Goal: Book appointment/travel/reservation

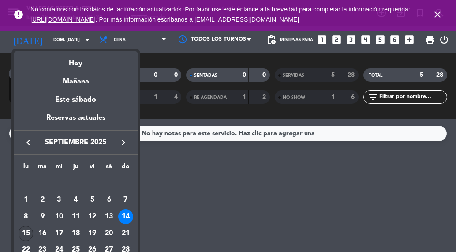
click at [28, 234] on div "15" at bounding box center [26, 233] width 15 height 15
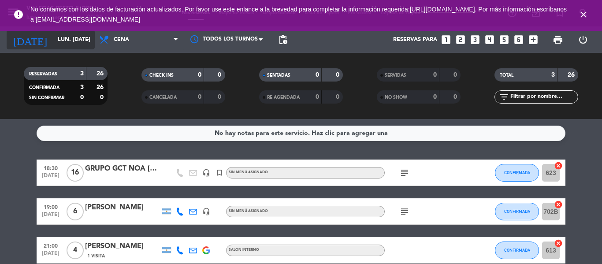
click at [53, 45] on input "lun. [DATE]" at bounding box center [90, 39] width 74 height 15
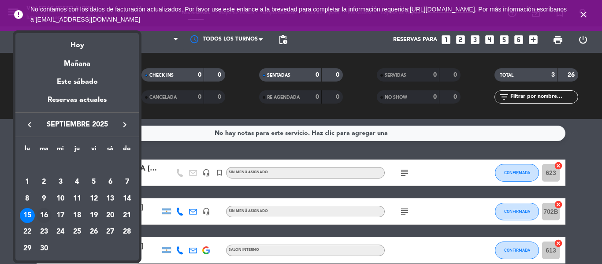
click at [45, 214] on div "16" at bounding box center [44, 215] width 15 height 15
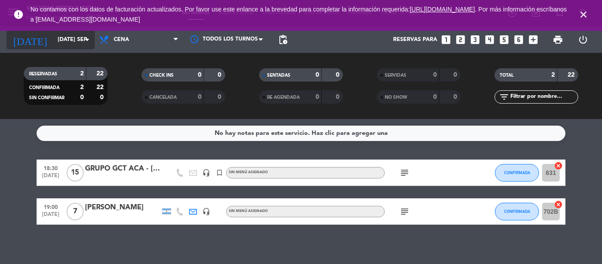
click at [53, 39] on input "[DATE] sep." at bounding box center [90, 39] width 74 height 15
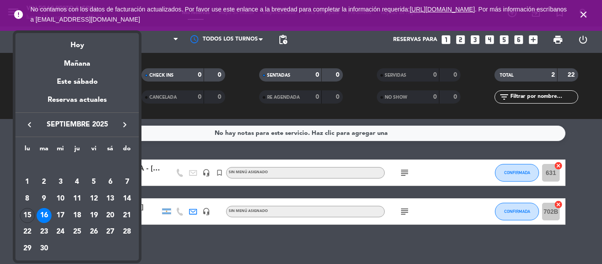
click at [0, 191] on div at bounding box center [301, 132] width 602 height 264
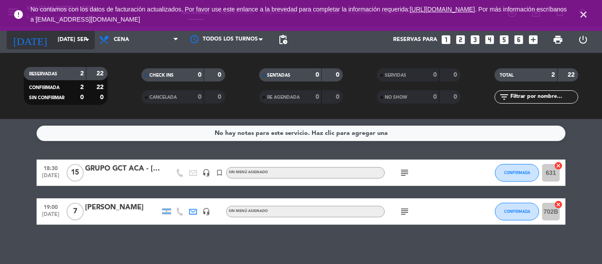
click at [71, 45] on input "[DATE] sep." at bounding box center [90, 39] width 74 height 15
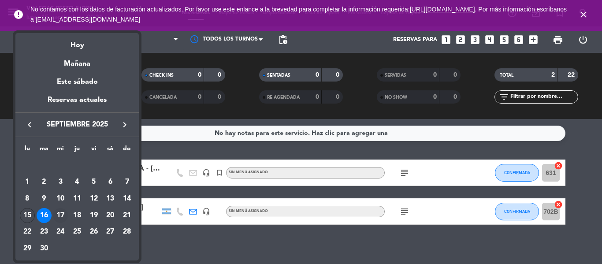
click at [59, 211] on div "17" at bounding box center [60, 215] width 15 height 15
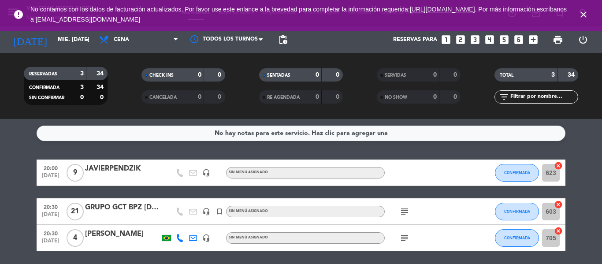
scroll to position [31, 0]
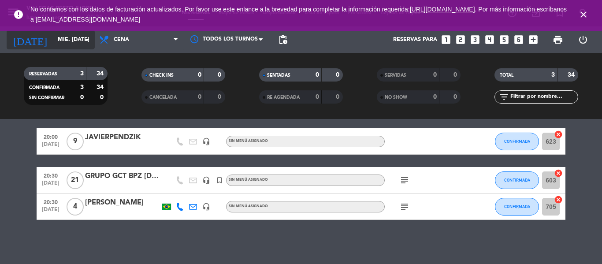
click at [59, 44] on input "mié. [DATE]" at bounding box center [90, 39] width 74 height 15
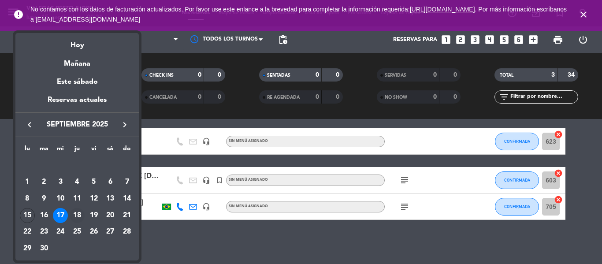
click at [82, 216] on div "18" at bounding box center [77, 215] width 15 height 15
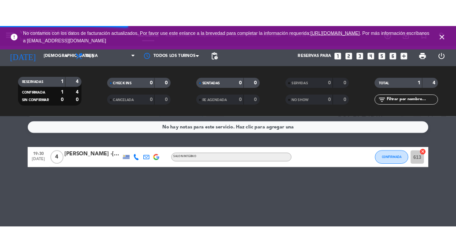
scroll to position [0, 0]
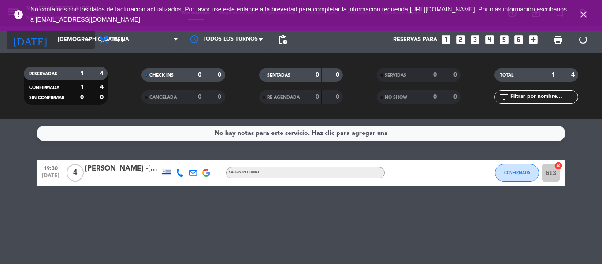
click at [53, 42] on input "[DEMOGRAPHIC_DATA] [DATE]" at bounding box center [90, 39] width 74 height 15
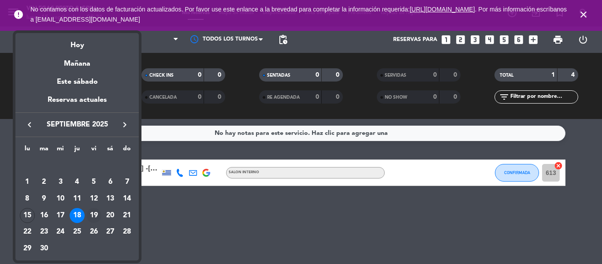
click at [92, 214] on div "19" at bounding box center [93, 215] width 15 height 15
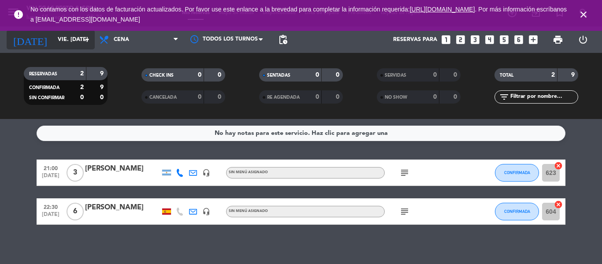
click at [74, 48] on div "[DATE] vie. [DATE] arrow_drop_down" at bounding box center [51, 39] width 88 height 19
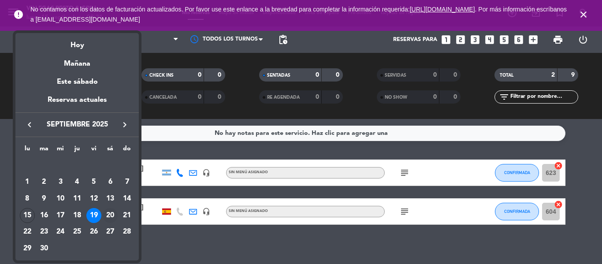
click at [108, 215] on div "20" at bounding box center [110, 215] width 15 height 15
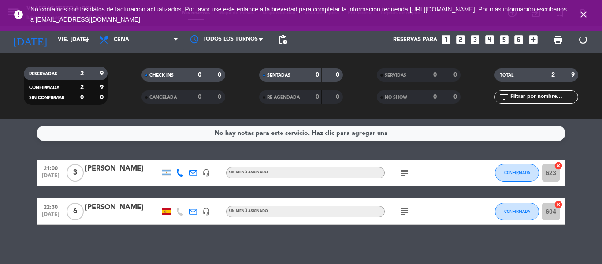
type input "sáb. [DATE]"
